Goal: Go to known website: Go to known website

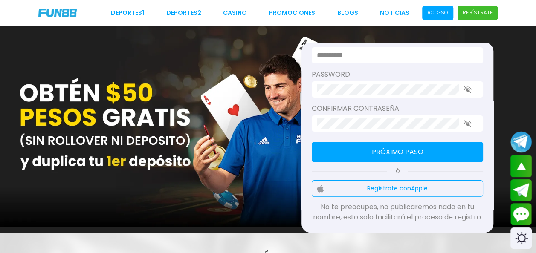
click at [450, 14] on span "Acceso" at bounding box center [437, 13] width 31 height 15
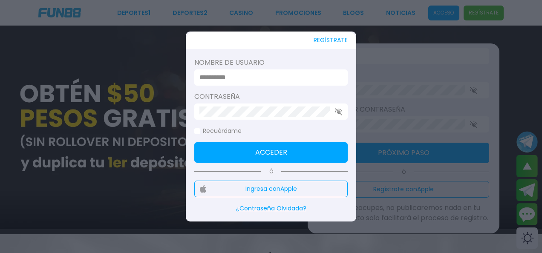
click at [244, 78] on input at bounding box center [269, 77] width 138 height 10
click at [434, 80] on div at bounding box center [271, 126] width 542 height 253
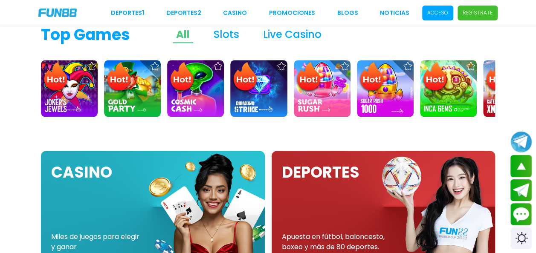
scroll to position [444, 0]
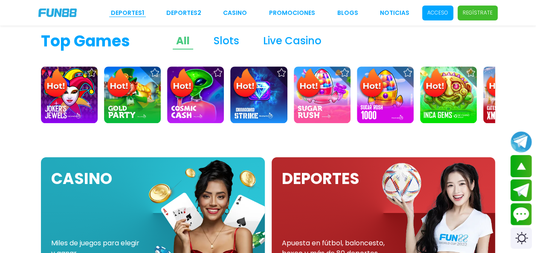
click at [130, 14] on link "Deportes 1" at bounding box center [127, 13] width 33 height 9
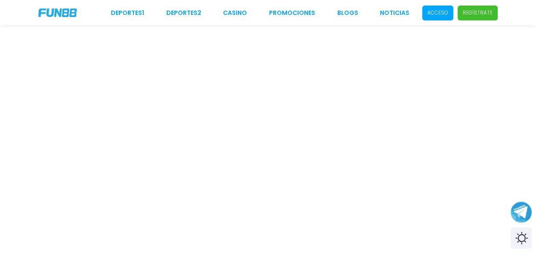
click at [434, 16] on p "Acceso" at bounding box center [437, 13] width 21 height 8
